Goal: Navigation & Orientation: Find specific page/section

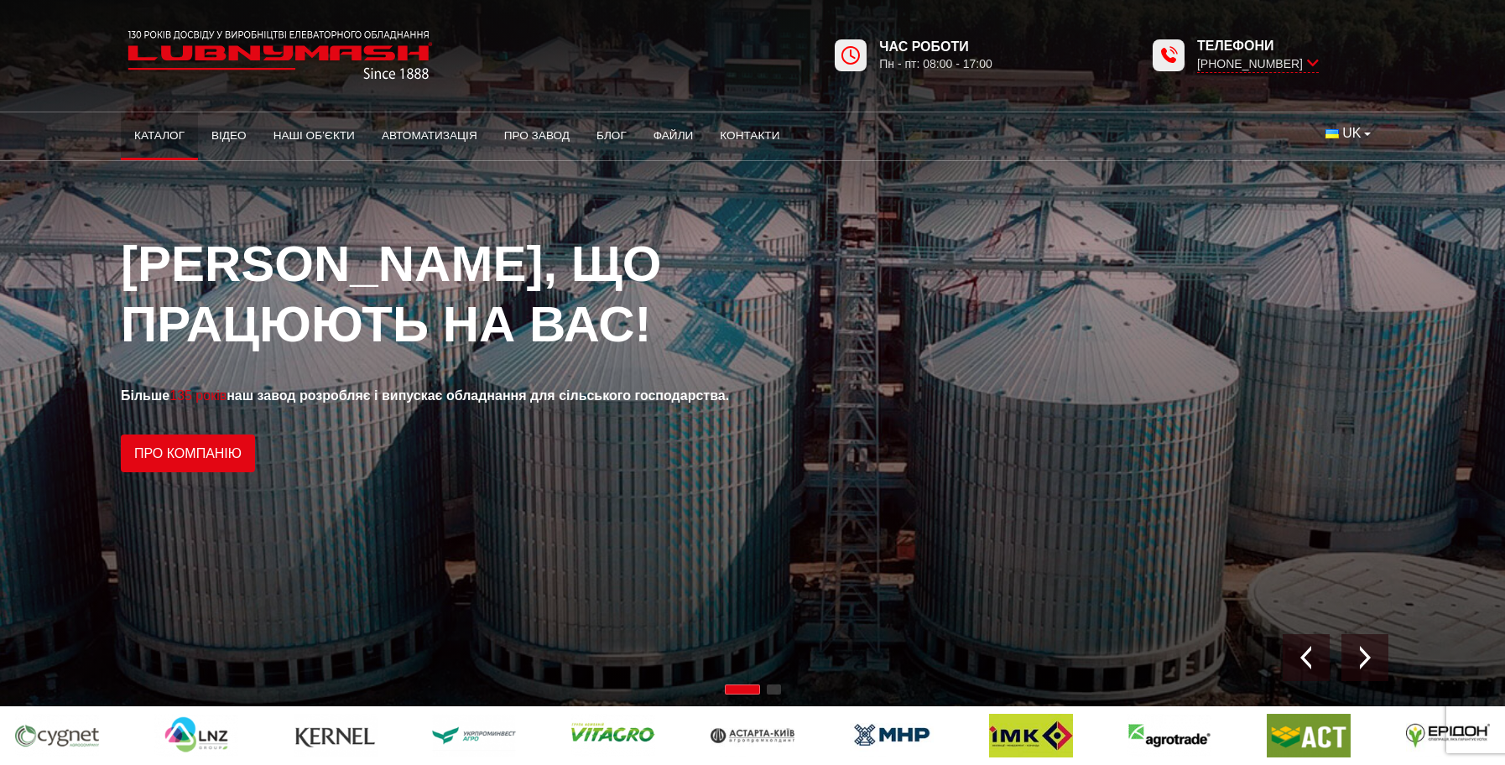
click at [168, 131] on link "Каталог" at bounding box center [159, 135] width 77 height 37
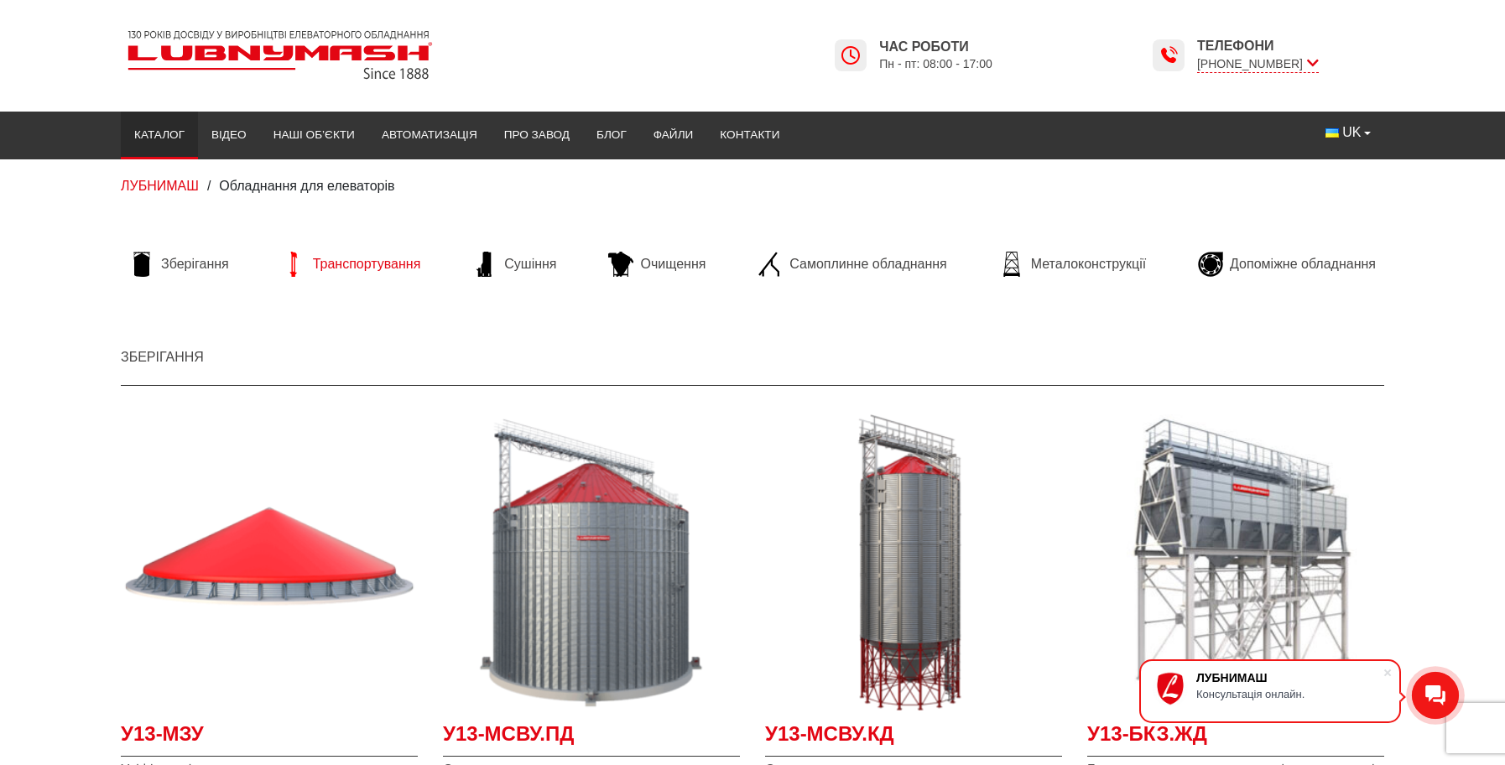
click at [342, 262] on span "Транспортування" at bounding box center [367, 264] width 108 height 18
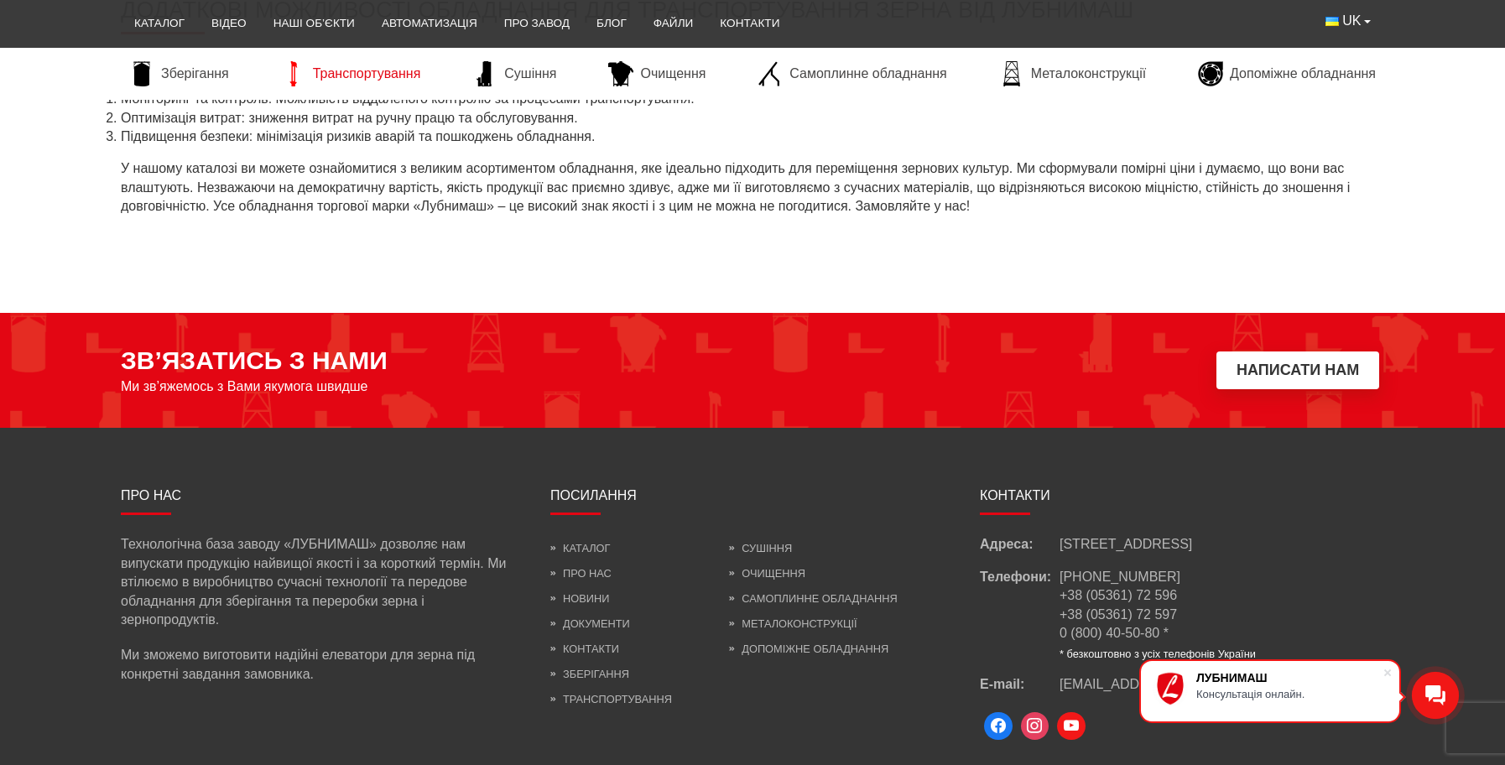
scroll to position [2457, 0]
